Goal: Task Accomplishment & Management: Manage account settings

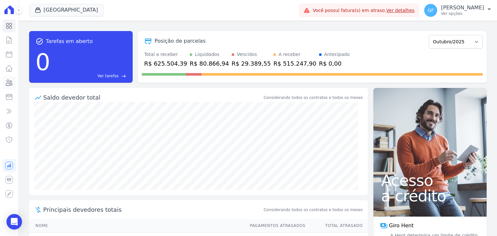
click at [13, 80] on link "Clientes" at bounding box center [9, 82] width 13 height 13
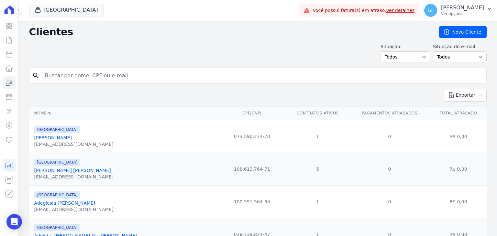
click at [54, 74] on input "search" at bounding box center [262, 75] width 443 height 13
type input "[PERSON_NAME]"
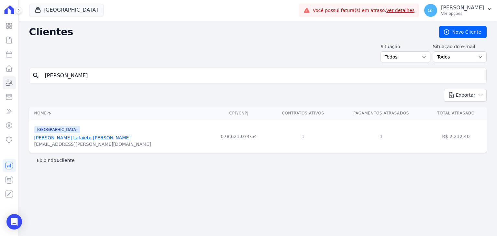
click at [55, 141] on div "[EMAIL_ADDRESS][PERSON_NAME][DOMAIN_NAME]" at bounding box center [92, 144] width 117 height 6
click at [56, 135] on div "[PERSON_NAME] Lafaiete [PERSON_NAME]" at bounding box center [92, 138] width 117 height 6
click at [55, 138] on link "[PERSON_NAME] Lafaiete [PERSON_NAME]" at bounding box center [82, 137] width 96 height 5
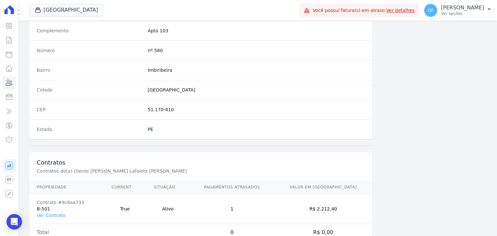
scroll to position [367, 0]
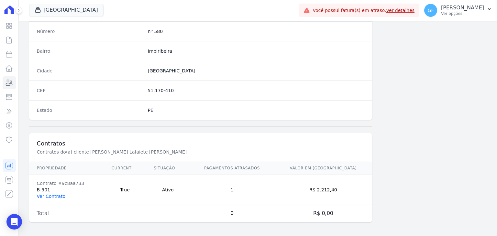
click at [52, 197] on link "Ver Contrato" at bounding box center [51, 196] width 28 height 5
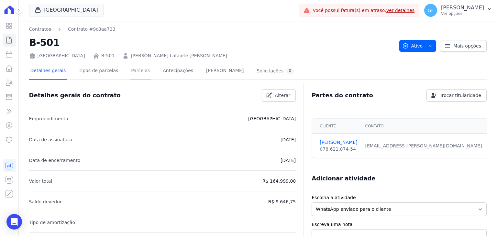
click at [134, 73] on link "Parcelas" at bounding box center [140, 71] width 21 height 17
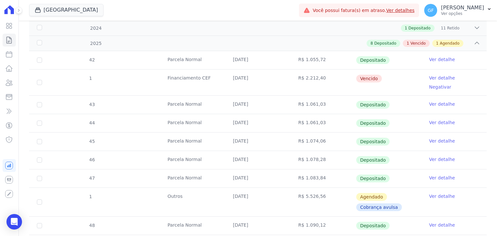
scroll to position [174, 0]
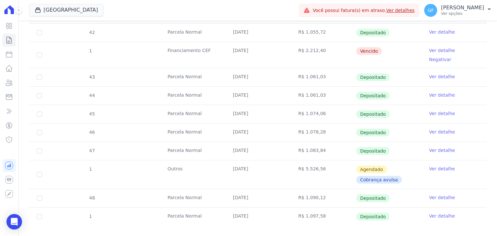
drag, startPoint x: 164, startPoint y: 161, endPoint x: 400, endPoint y: 172, distance: 236.6
click at [400, 172] on tr "1 Outros [DATE] R$ 5.526,56 [GEOGRAPHIC_DATA] Cobrança avulsa Ver detalhe" at bounding box center [258, 174] width 458 height 29
click at [411, 171] on td "Agendado Cobrança avulsa" at bounding box center [388, 175] width 65 height 28
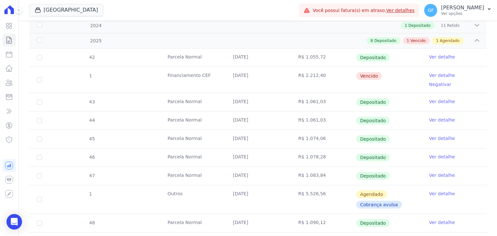
scroll to position [109, 0]
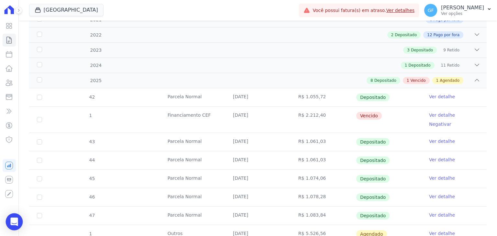
click at [22, 222] on body "Visão Geral Contratos [GEOGRAPHIC_DATA] Lotes Clientes Minha Carteira Transferê…" at bounding box center [248, 118] width 497 height 236
click at [8, 225] on div "Open Intercom Messenger" at bounding box center [14, 222] width 17 height 17
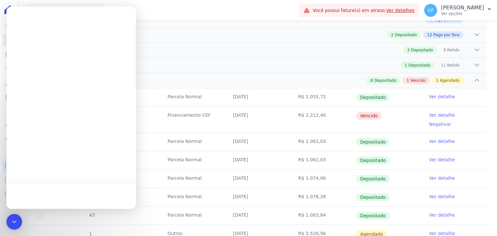
scroll to position [0, 0]
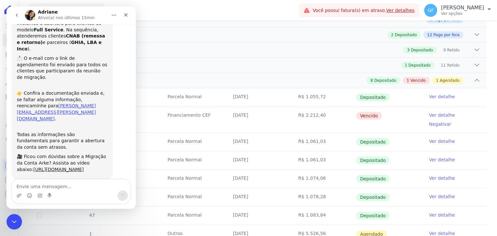
scroll to position [39, 0]
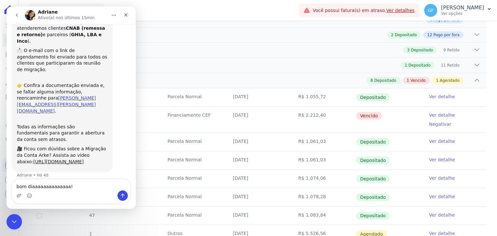
type textarea "bom diaaaaaaaaaaaaaa!!"
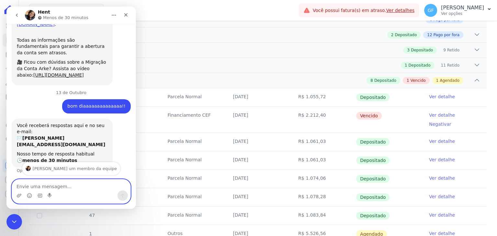
scroll to position [133, 0]
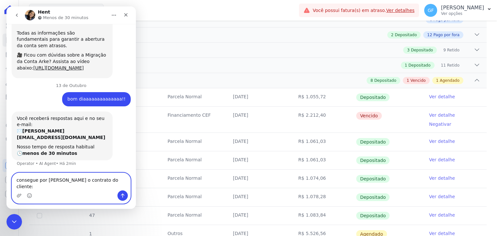
paste textarea "[PERSON_NAME] Lafaiete [PERSON_NAME]"
type textarea "consegue por [PERSON_NAME] o contrato do cliente: [PERSON_NAME] Lafaiete [PERSO…"
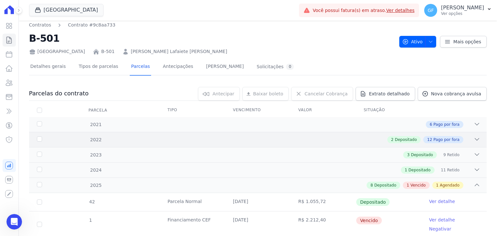
scroll to position [0, 0]
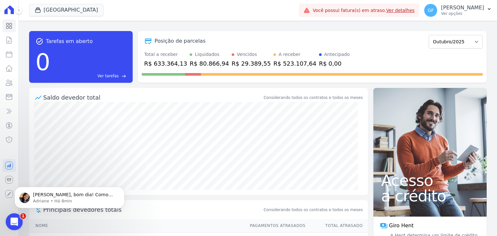
click at [12, 216] on icon "Abertura do Messenger da Intercom" at bounding box center [13, 221] width 11 height 11
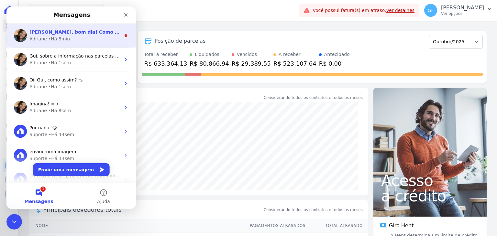
click at [41, 34] on span "Olá Guilherme, bom dia! Como vai? Prontinho. Dado o comando para espelhamento. …" at bounding box center [143, 31] width 228 height 5
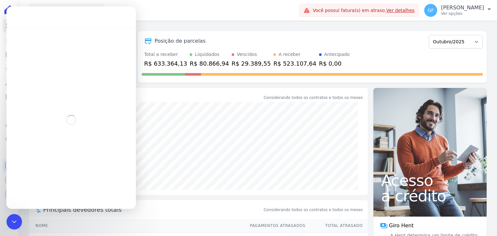
scroll to position [7, 0]
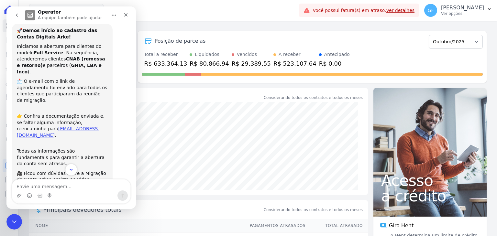
click at [70, 168] on icon "Scroll to bottom" at bounding box center [71, 170] width 6 height 6
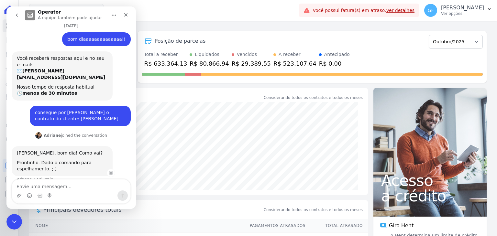
scroll to position [190, 0]
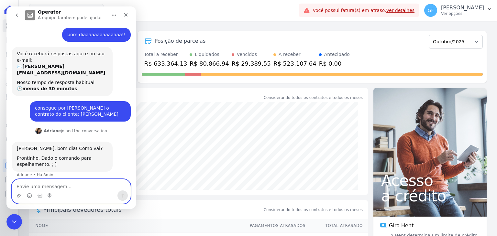
click at [72, 181] on textarea "Envie uma mensagem..." at bounding box center [71, 185] width 118 height 11
type textarea "o"
type textarea "Obrigado!"
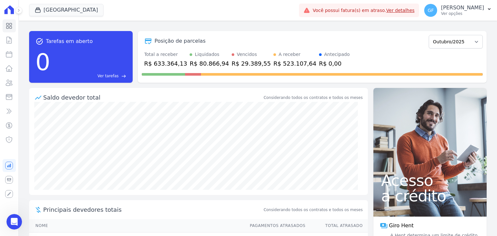
scroll to position [210, 0]
click at [10, 86] on icon at bounding box center [9, 83] width 8 height 8
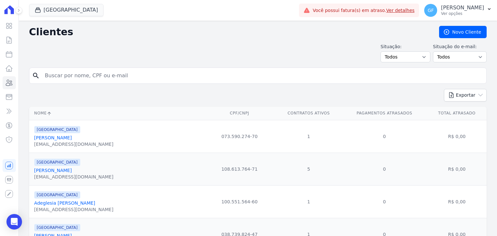
click at [112, 77] on input "search" at bounding box center [262, 75] width 443 height 13
type input "[PERSON_NAME]"
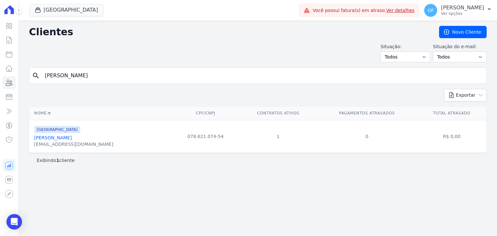
click at [67, 139] on link "[PERSON_NAME] Lafaiete [PERSON_NAME]" at bounding box center [53, 137] width 38 height 5
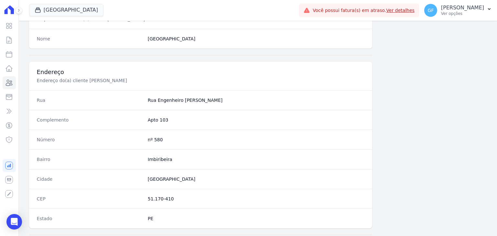
scroll to position [367, 0]
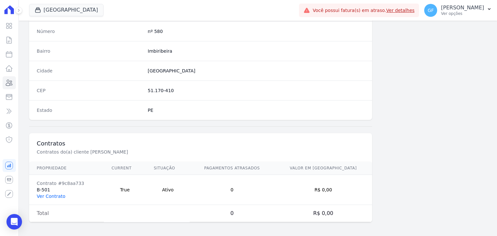
click at [51, 194] on link "Ver Contrato" at bounding box center [51, 196] width 28 height 5
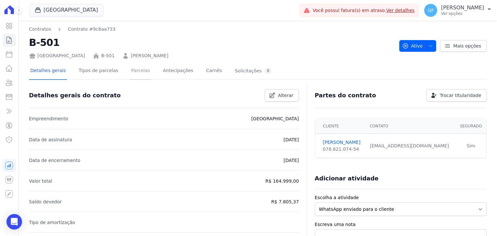
click at [130, 73] on link "Parcelas" at bounding box center [140, 71] width 21 height 17
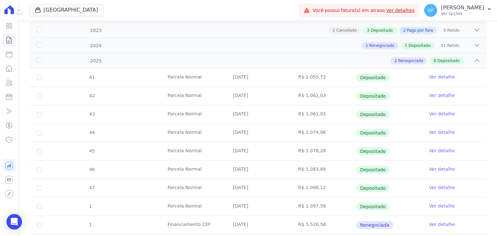
scroll to position [163, 0]
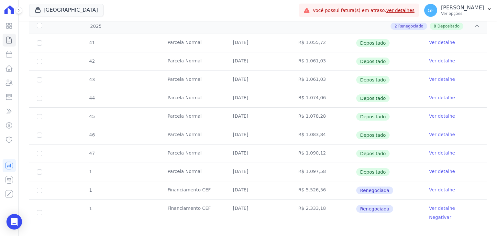
drag, startPoint x: 226, startPoint y: 209, endPoint x: 327, endPoint y: 212, distance: 100.7
click at [327, 212] on tr "1 Financiamento CEF 30/10/2025 R$ 2.333,18 Renegociada Ver detalhe Negativar" at bounding box center [258, 213] width 458 height 26
drag, startPoint x: 338, startPoint y: 211, endPoint x: 388, endPoint y: 211, distance: 50.5
click at [338, 211] on td "R$ 2.333,18" at bounding box center [323, 213] width 65 height 26
click at [435, 206] on link "Ver detalhe" at bounding box center [442, 208] width 26 height 6
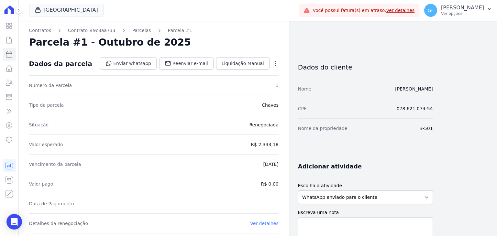
click at [276, 64] on icon "button" at bounding box center [275, 63] width 1 height 5
click at [237, 108] on link "Antecipar" at bounding box center [247, 107] width 57 height 12
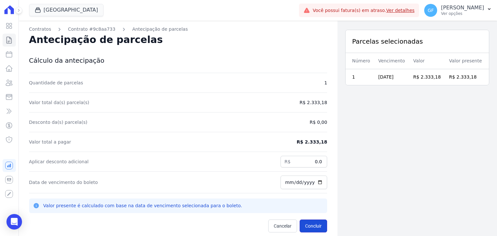
click at [309, 223] on button "Concluir" at bounding box center [314, 226] width 28 height 13
click at [137, 30] on link "Antecipação de parcelas" at bounding box center [160, 29] width 56 height 7
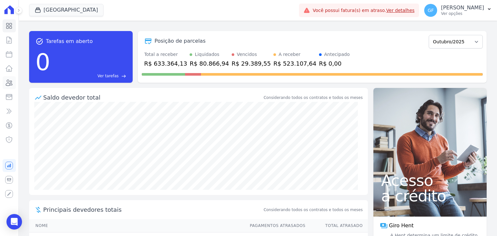
click at [9, 82] on icon at bounding box center [9, 83] width 6 height 6
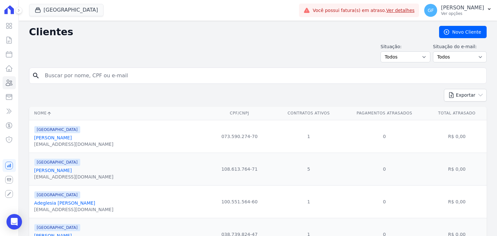
click at [69, 81] on input "search" at bounding box center [262, 75] width 443 height 13
type input "[PERSON_NAME]"
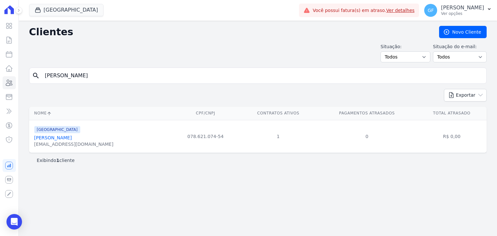
click at [66, 139] on link "[PERSON_NAME] Lafaiete [PERSON_NAME]" at bounding box center [53, 137] width 38 height 5
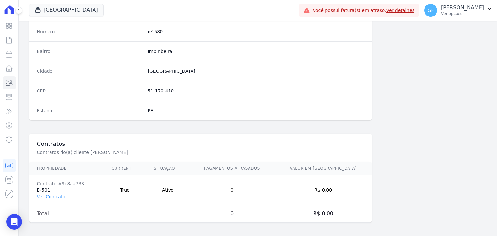
scroll to position [367, 0]
click at [56, 189] on td "Contrato #9c8aa733 B-501 Ver Contrato" at bounding box center [66, 190] width 75 height 30
click at [54, 196] on link "Ver Contrato" at bounding box center [51, 196] width 28 height 5
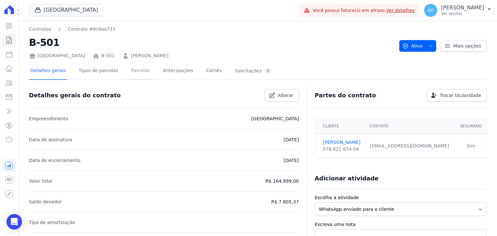
click at [137, 72] on link "Parcelas" at bounding box center [140, 71] width 21 height 17
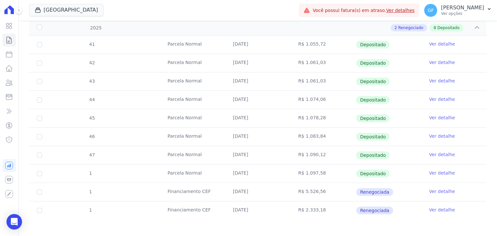
scroll to position [163, 0]
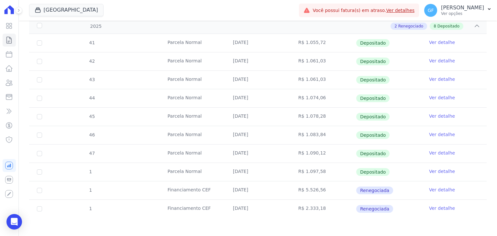
click at [435, 209] on link "Ver detalhe" at bounding box center [442, 208] width 26 height 6
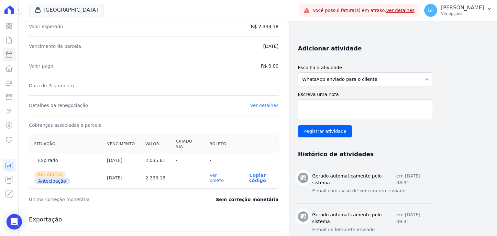
scroll to position [129, 0]
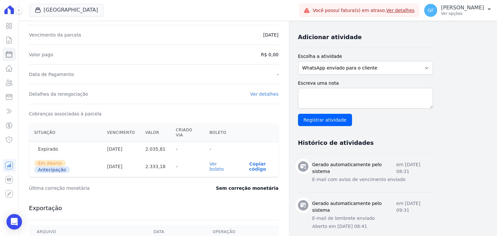
click at [216, 162] on link "Ver boleto" at bounding box center [216, 167] width 14 height 10
